Goal: Task Accomplishment & Management: Use online tool/utility

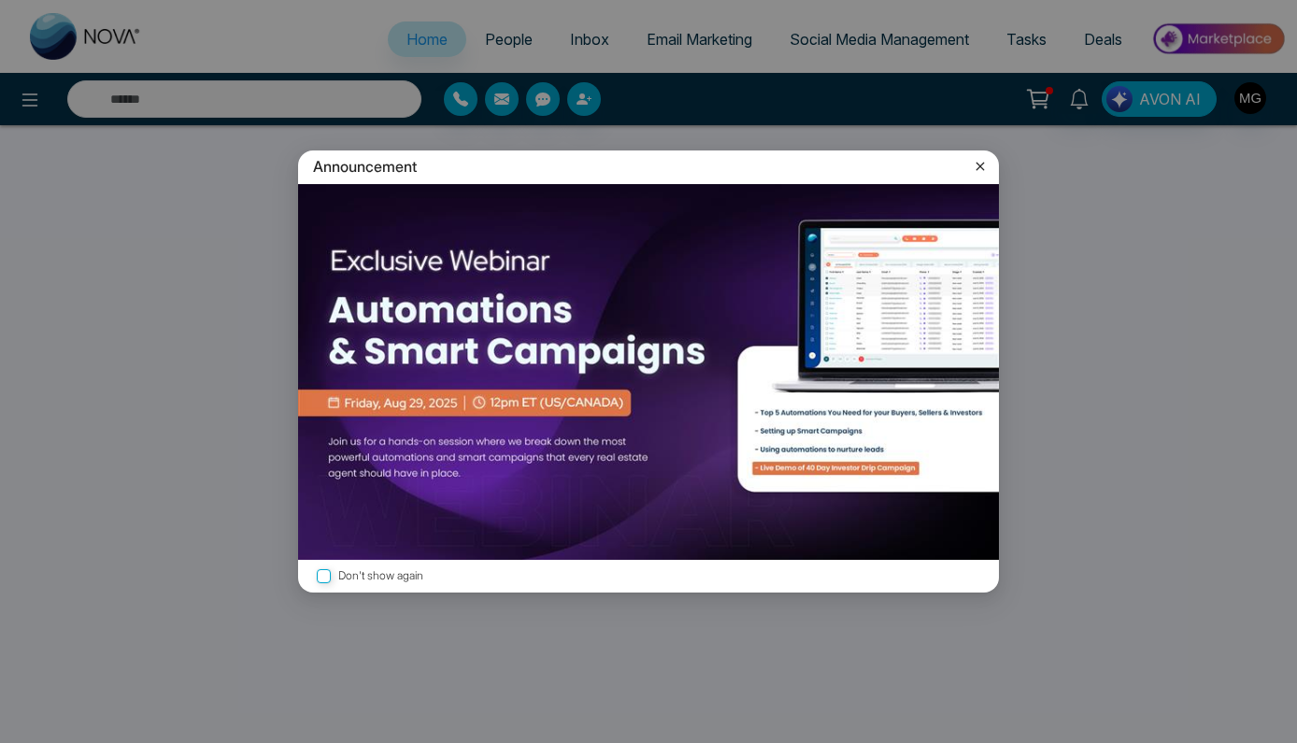
select select "*"
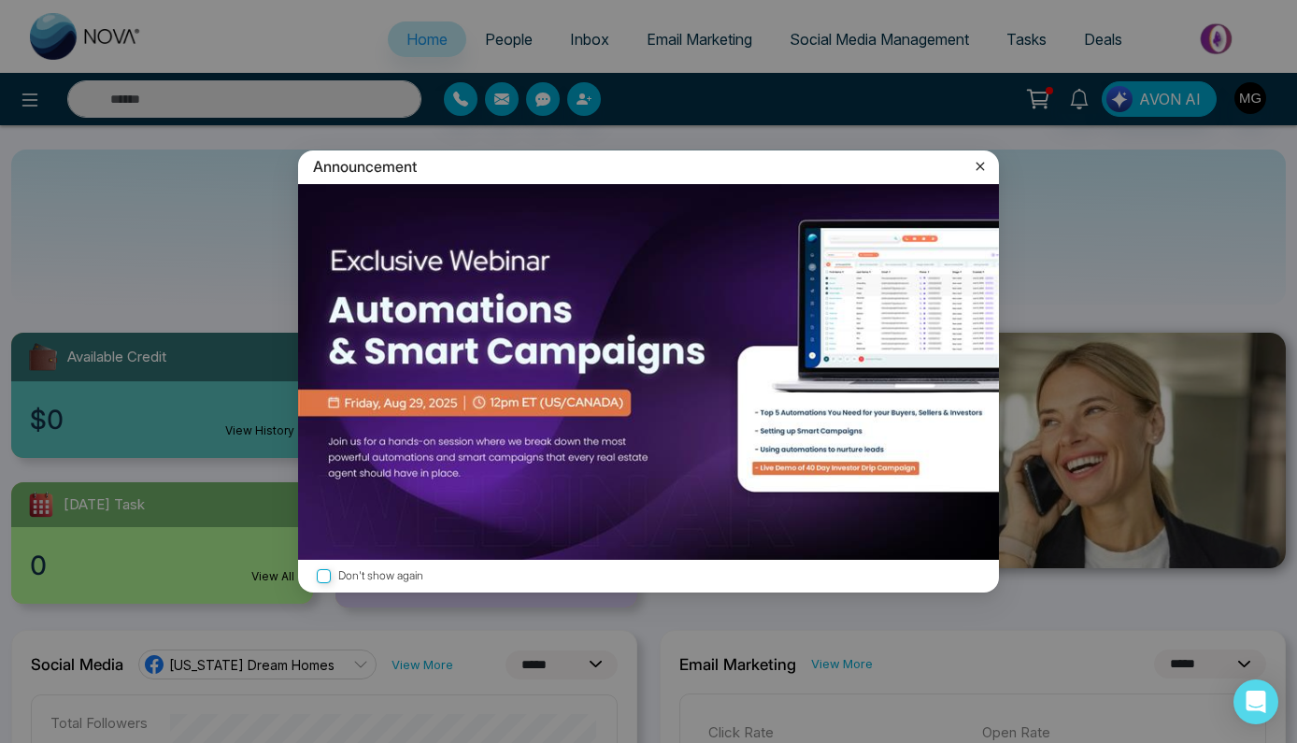
click at [982, 164] on icon at bounding box center [980, 166] width 19 height 19
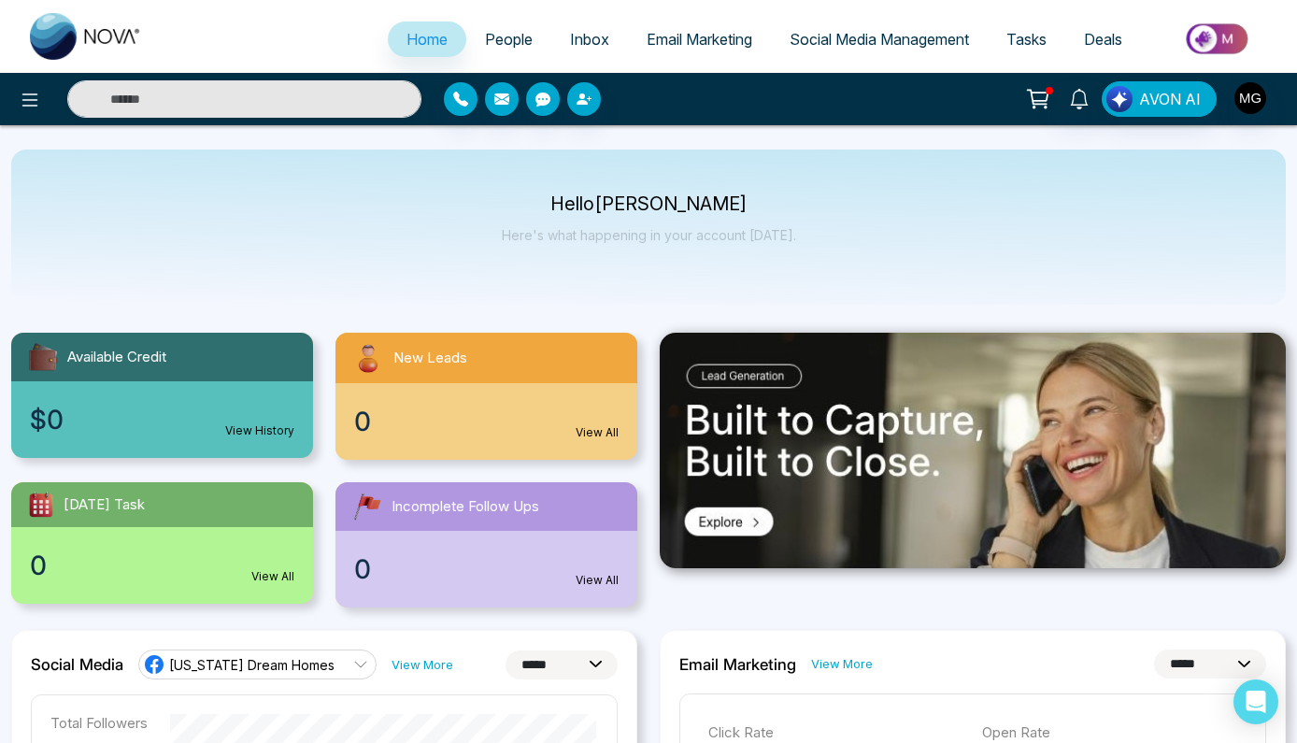
click at [695, 45] on span "Email Marketing" at bounding box center [700, 39] width 106 height 19
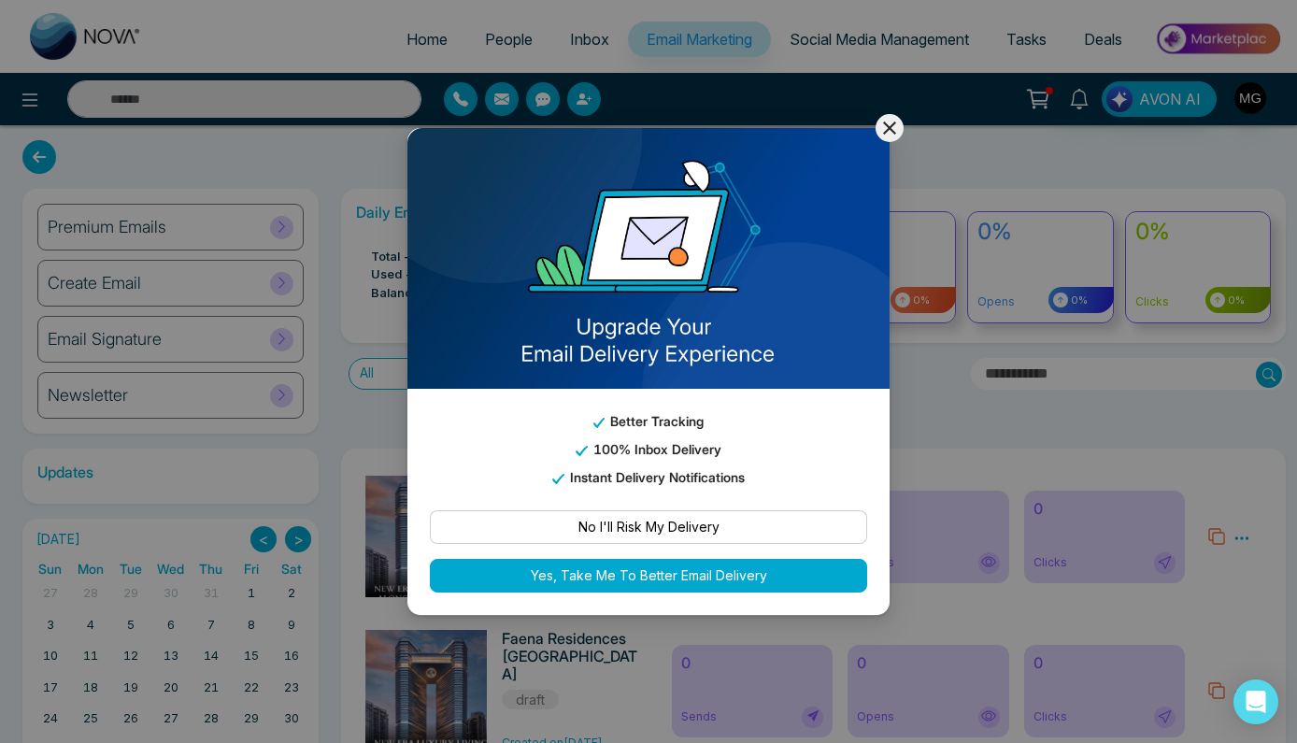
click at [893, 121] on icon at bounding box center [889, 128] width 22 height 22
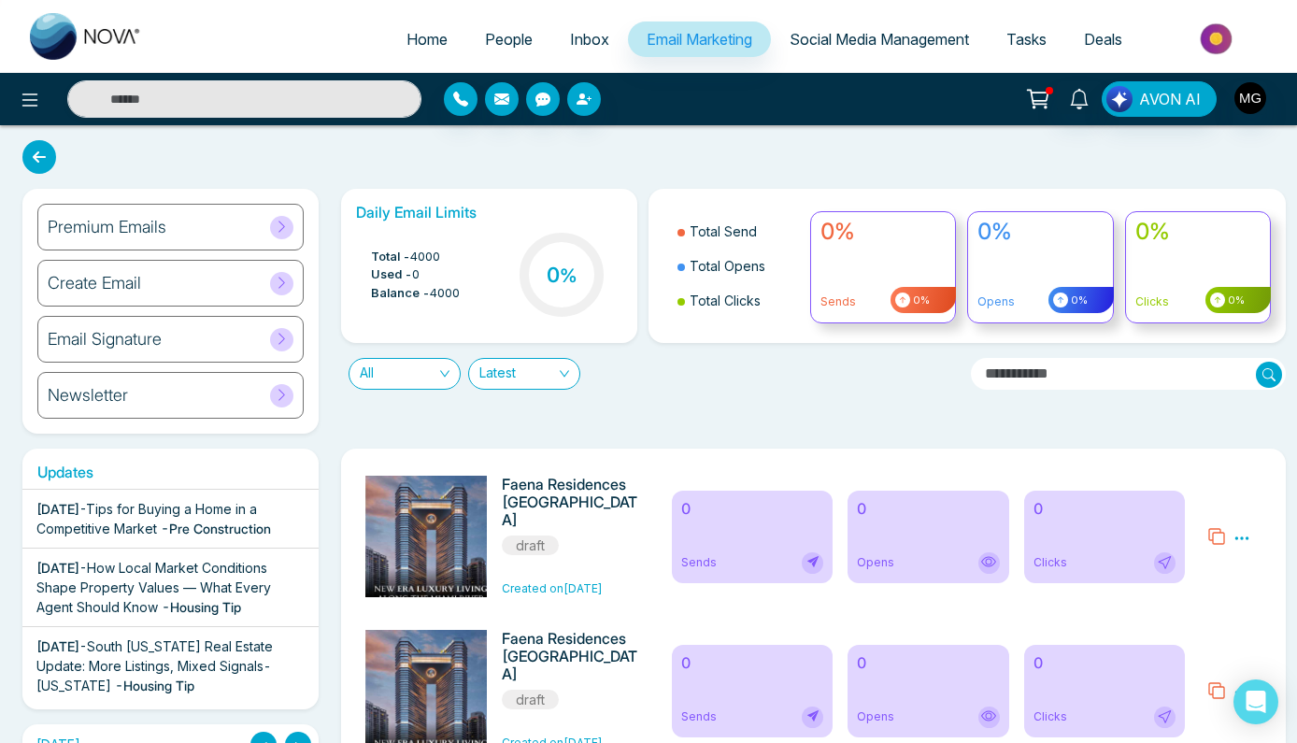
click at [279, 395] on icon at bounding box center [282, 395] width 14 height 14
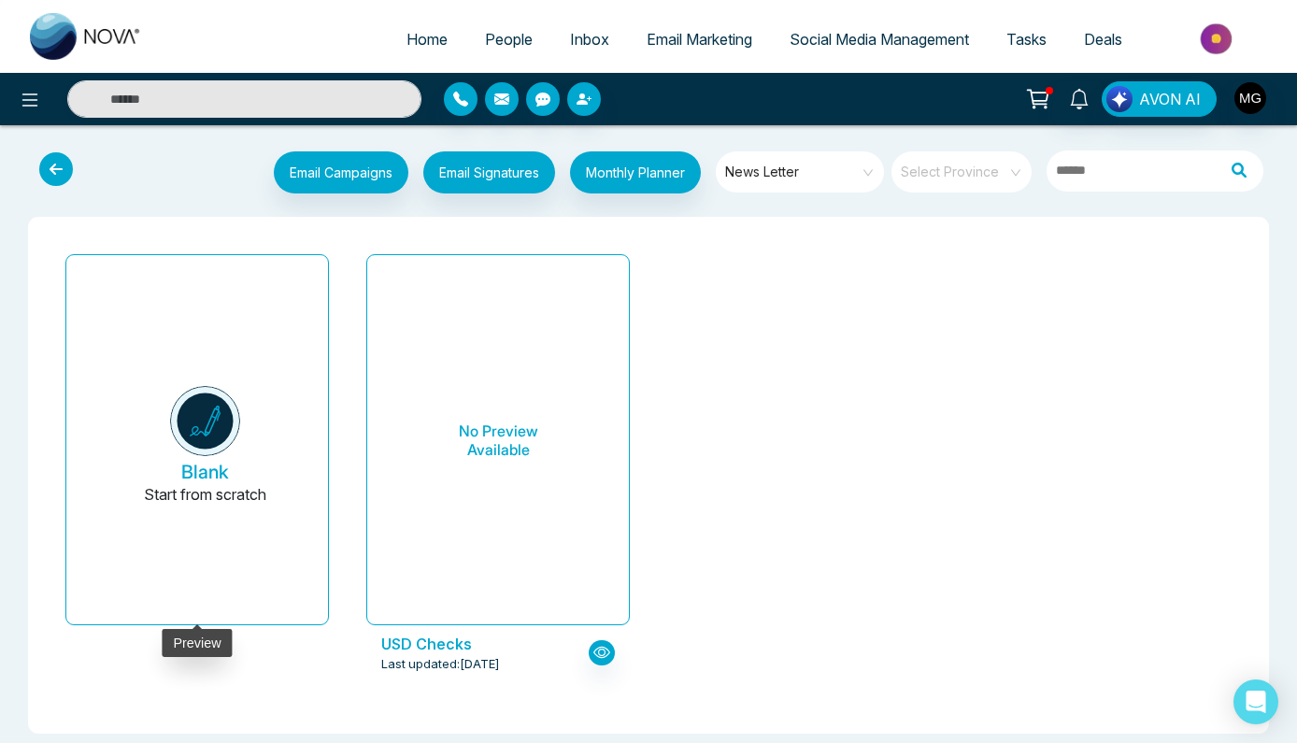
click at [216, 464] on h5 "Blank" at bounding box center [205, 472] width 48 height 22
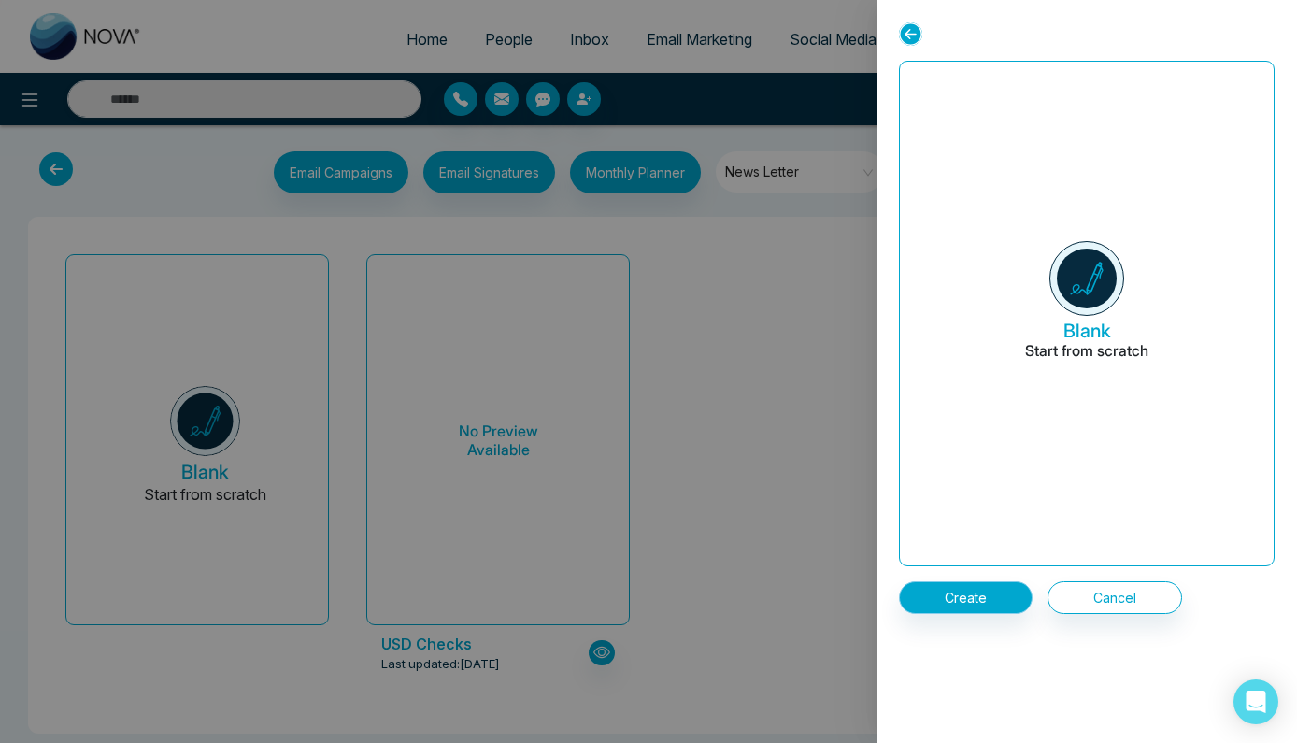
click at [971, 596] on button "Create" at bounding box center [966, 597] width 134 height 33
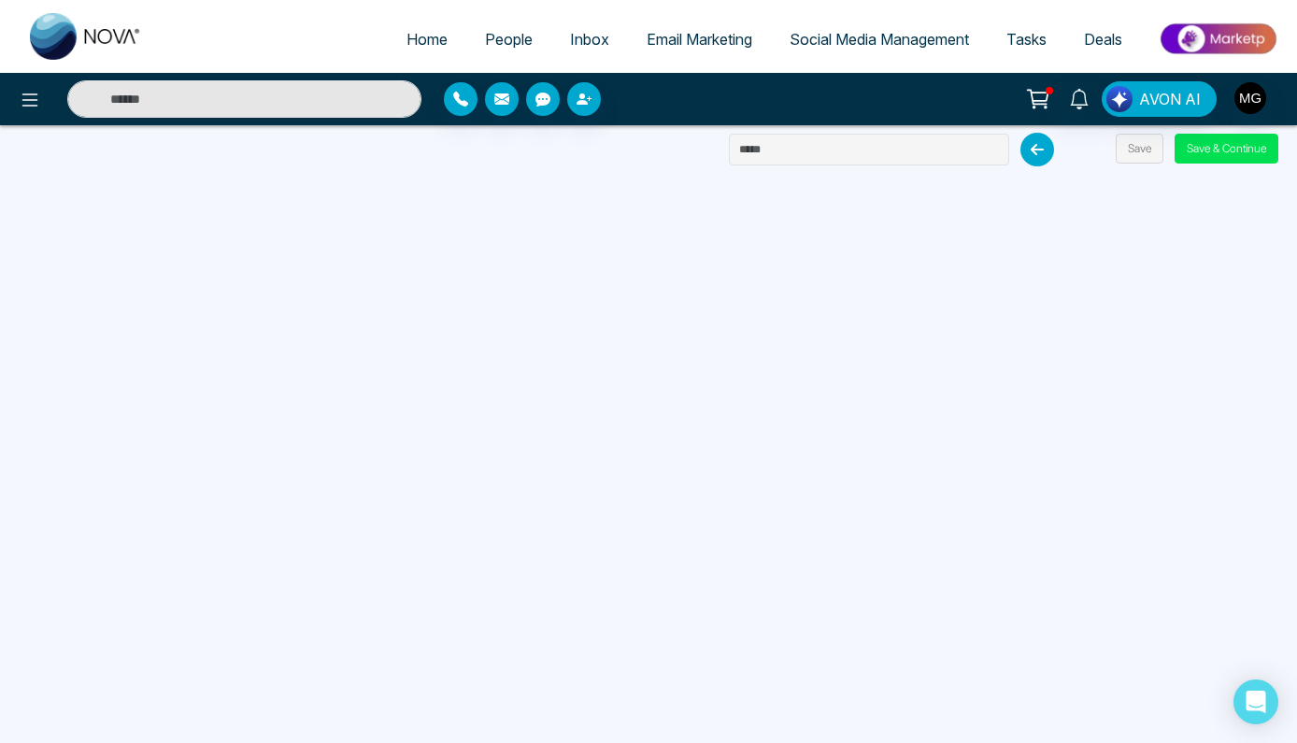
click at [680, 47] on span "Email Marketing" at bounding box center [700, 39] width 106 height 19
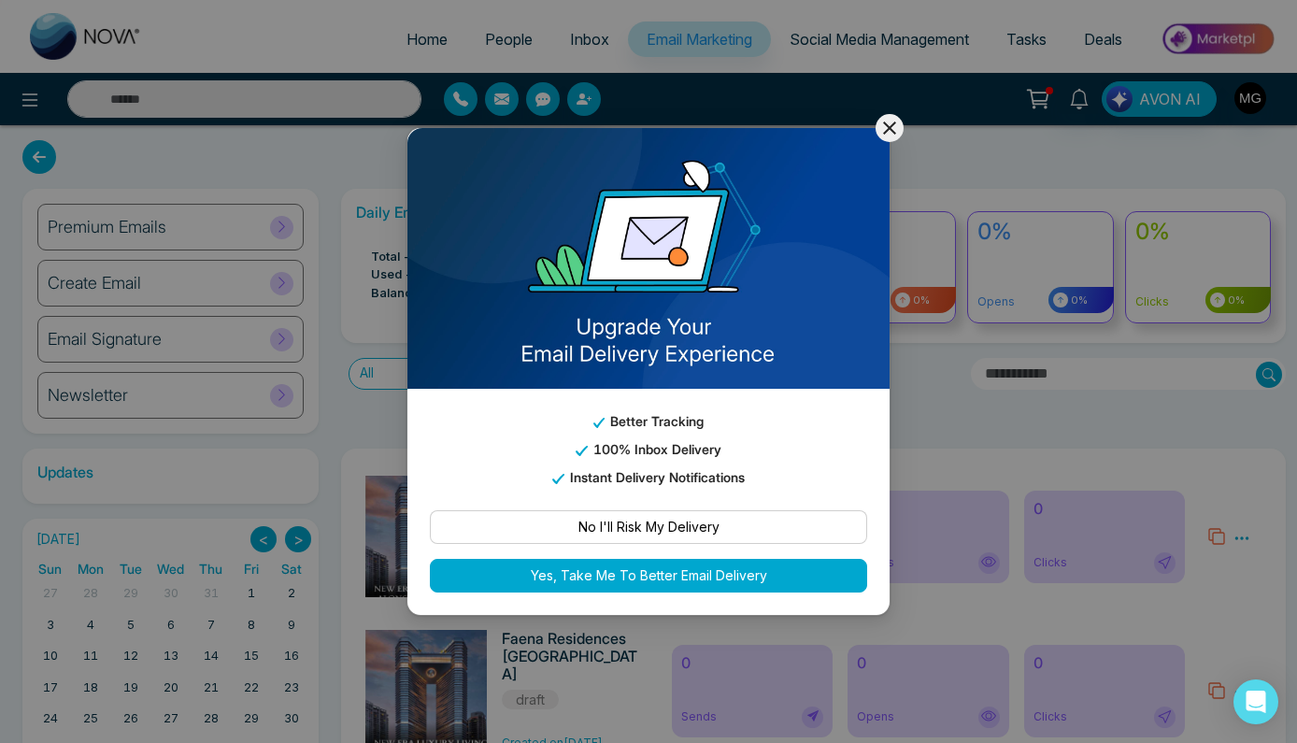
click at [890, 128] on icon at bounding box center [889, 127] width 13 height 13
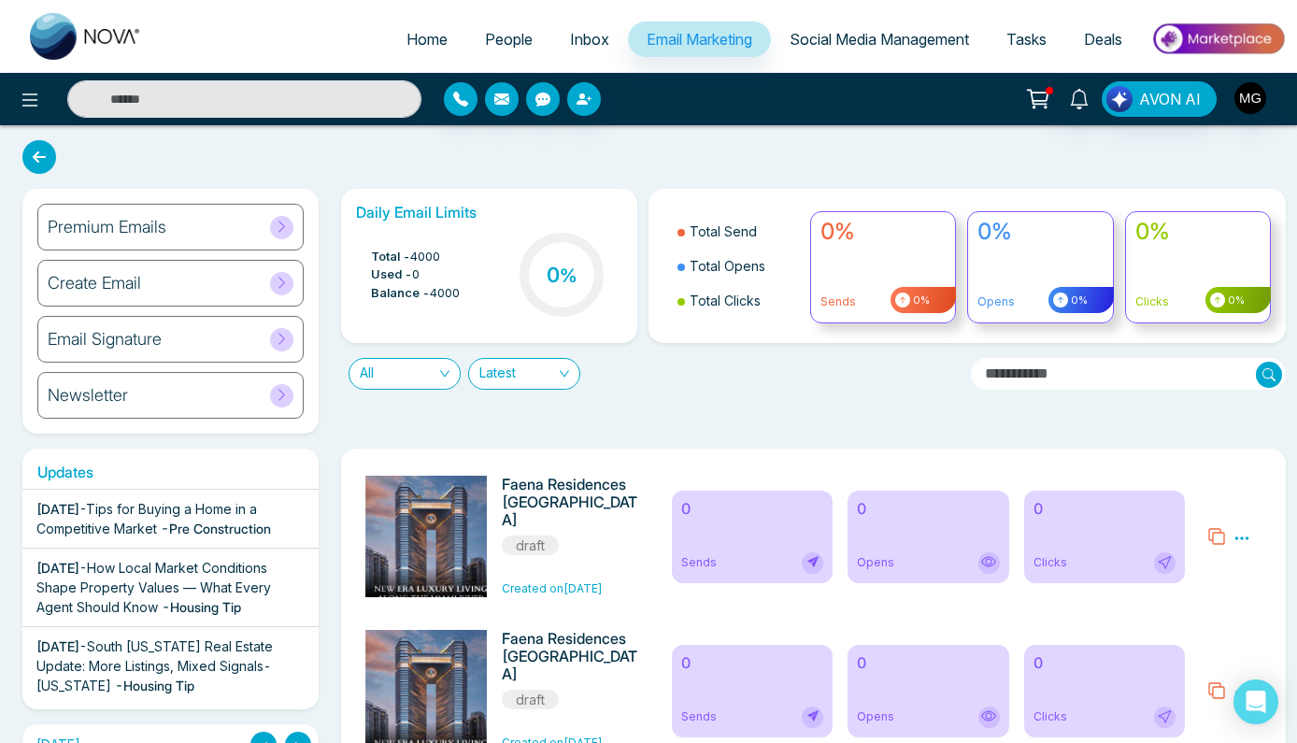
click at [281, 226] on icon at bounding box center [282, 227] width 14 height 14
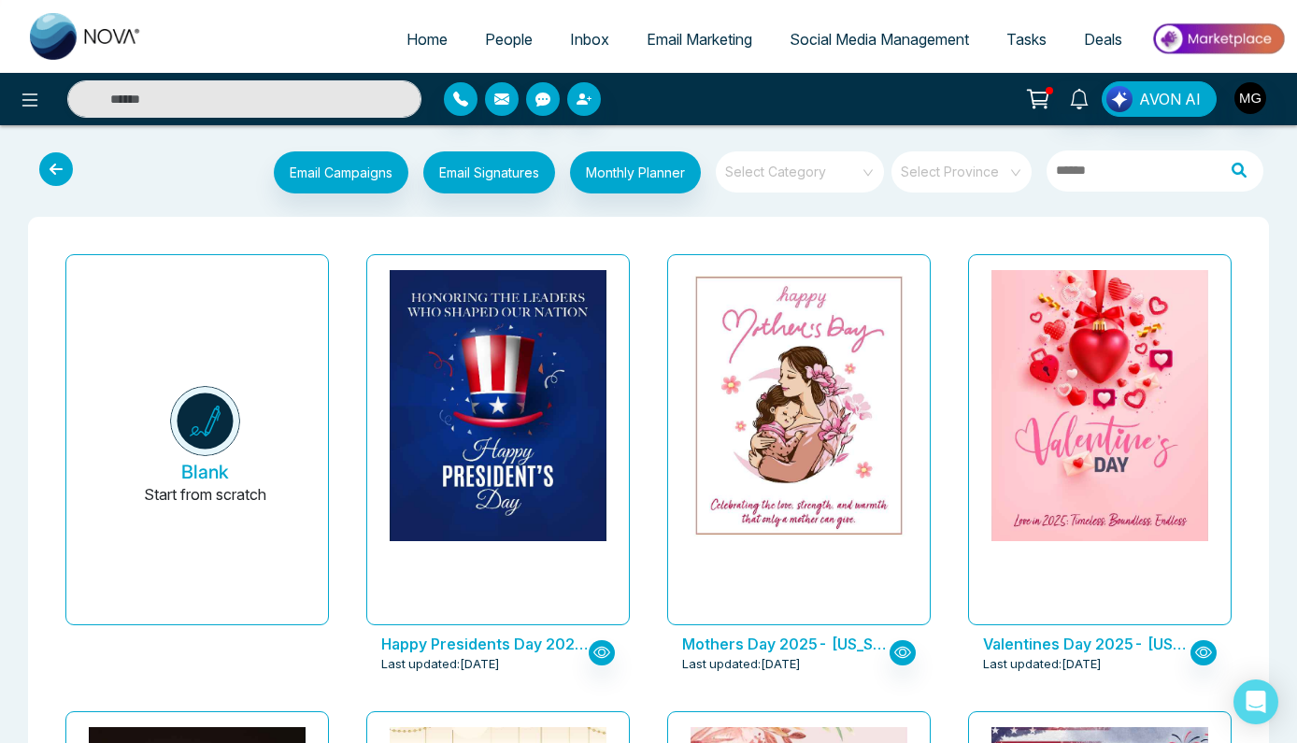
click at [61, 171] on icon at bounding box center [56, 169] width 34 height 34
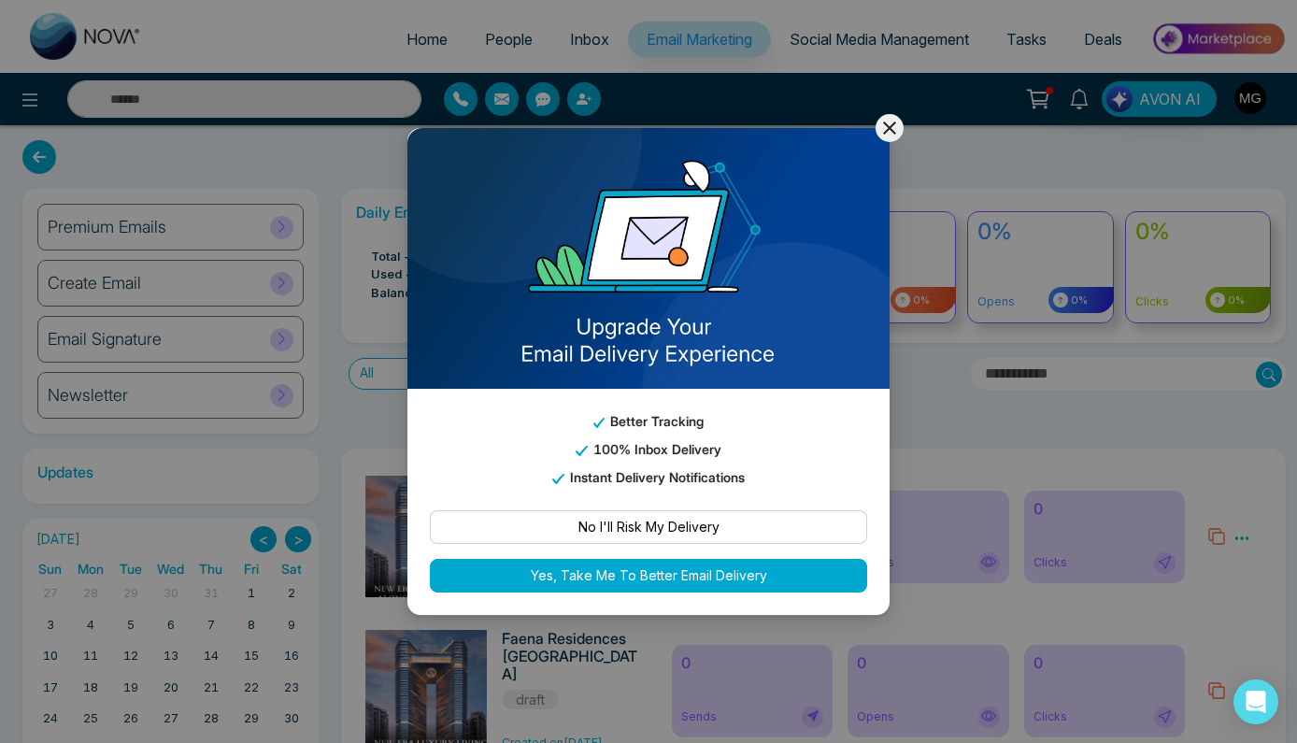
click at [893, 130] on icon at bounding box center [889, 127] width 13 height 13
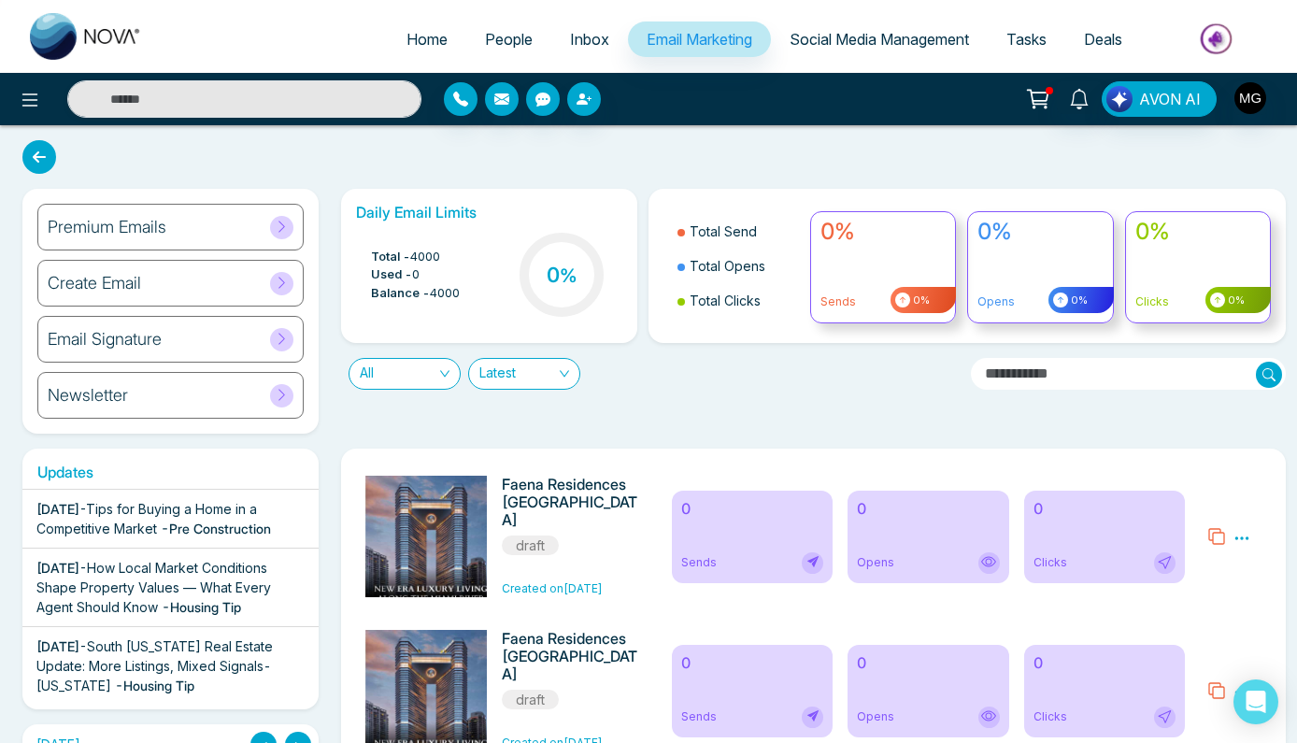
click at [280, 395] on icon at bounding box center [282, 395] width 14 height 14
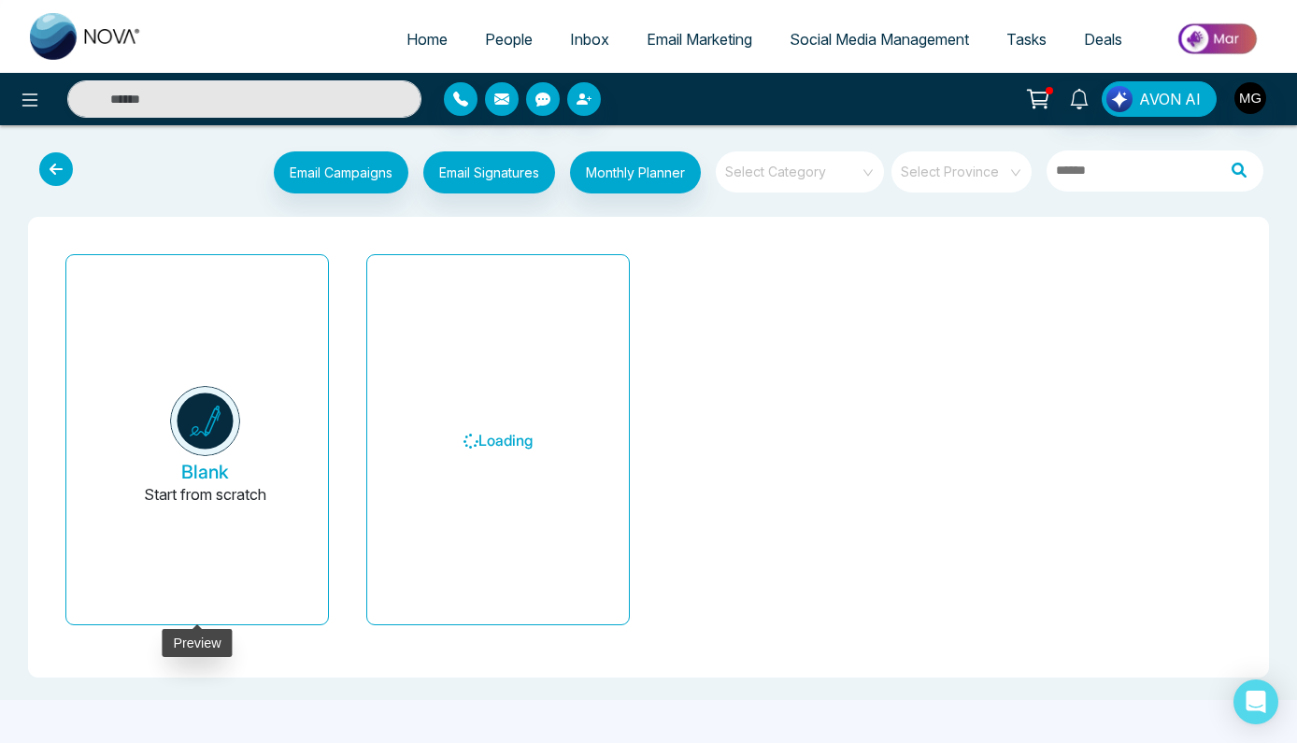
click at [215, 427] on img at bounding box center [205, 421] width 70 height 70
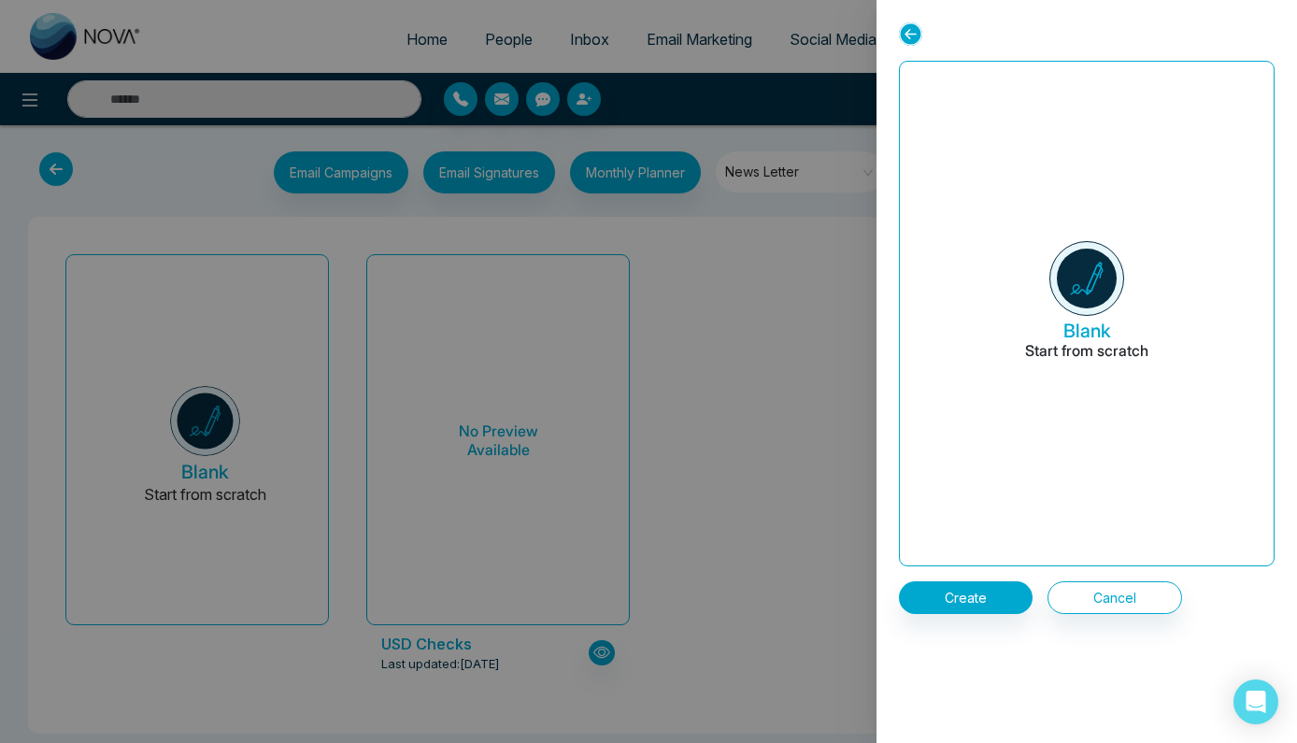
click at [1083, 305] on img at bounding box center [1087, 278] width 75 height 75
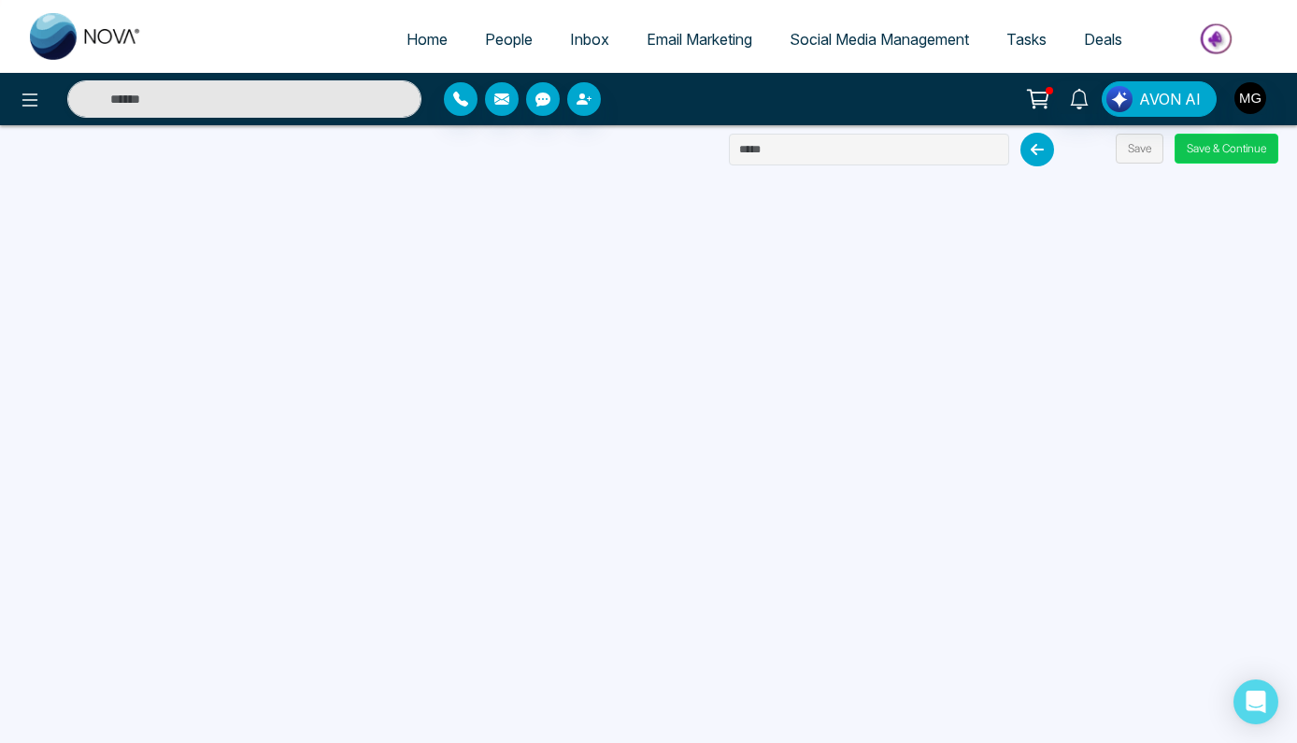
click at [1207, 150] on button "Save & Continue" at bounding box center [1227, 149] width 104 height 30
